Goal: Task Accomplishment & Management: Manage account settings

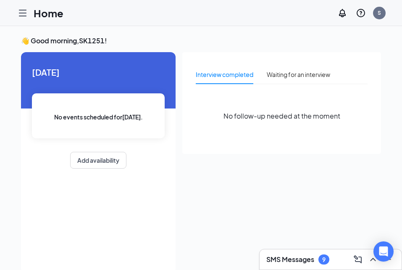
click at [20, 16] on icon "Hamburger" at bounding box center [23, 13] width 10 height 10
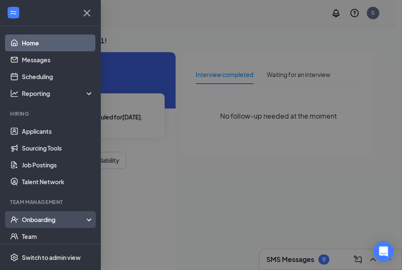
click at [55, 219] on div "Onboarding" at bounding box center [54, 219] width 65 height 8
click at [39, 236] on link "Overview" at bounding box center [58, 236] width 72 height 17
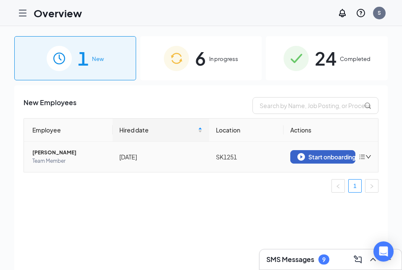
click at [312, 156] on div "Start onboarding" at bounding box center [323, 157] width 51 height 8
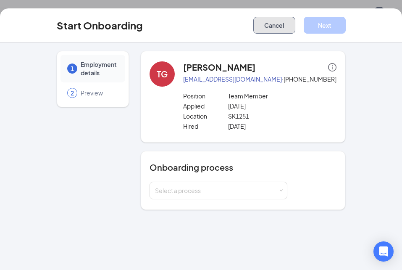
click at [269, 26] on button "Cancel" at bounding box center [274, 25] width 42 height 17
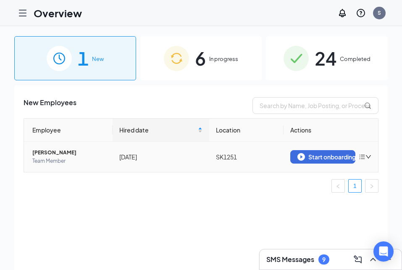
click at [368, 158] on icon "down" at bounding box center [369, 157] width 6 height 6
click at [314, 179] on li "Remove from onboarding" at bounding box center [321, 174] width 101 height 18
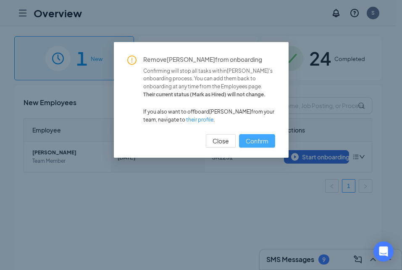
click at [264, 141] on span "Confirm" at bounding box center [257, 140] width 23 height 9
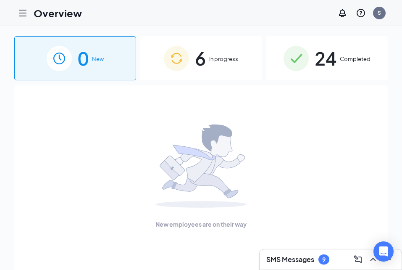
click at [201, 61] on span "6" at bounding box center [200, 58] width 11 height 29
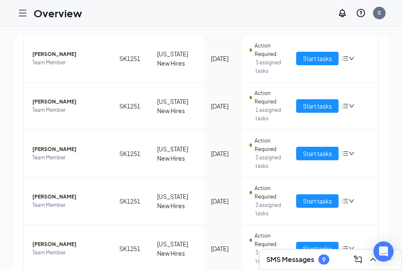
scroll to position [189, 0]
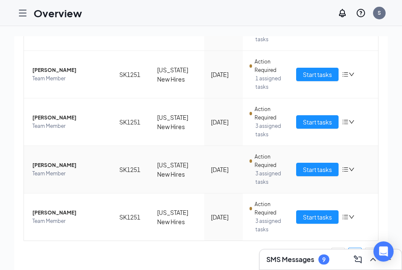
click at [349, 167] on icon "down" at bounding box center [352, 169] width 6 height 6
click at [70, 169] on span "[PERSON_NAME]" at bounding box center [69, 165] width 74 height 8
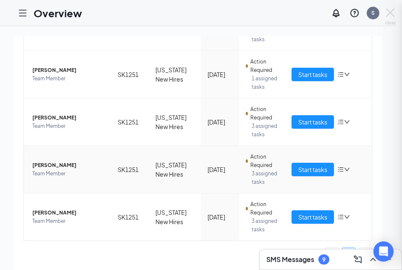
click at [317, 174] on div at bounding box center [201, 135] width 402 height 270
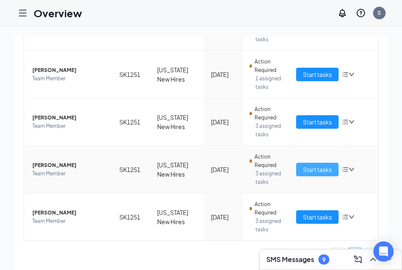
click at [309, 171] on span "Start tasks" at bounding box center [317, 169] width 29 height 9
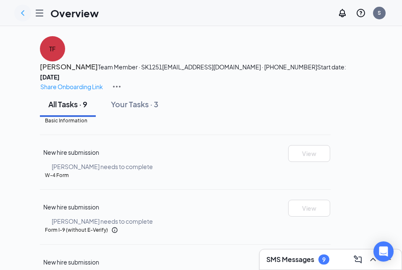
click at [24, 12] on icon "ChevronLeft" at bounding box center [23, 13] width 10 height 10
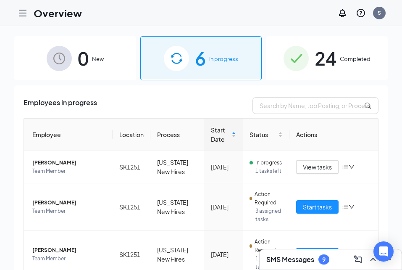
scroll to position [189, 0]
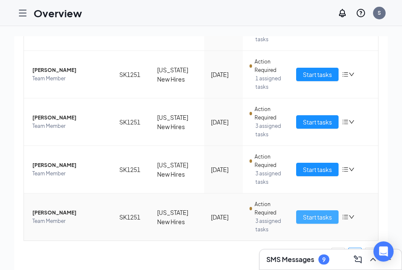
click at [314, 218] on span "Start tasks" at bounding box center [317, 216] width 29 height 9
